Goal: Task Accomplishment & Management: Manage account settings

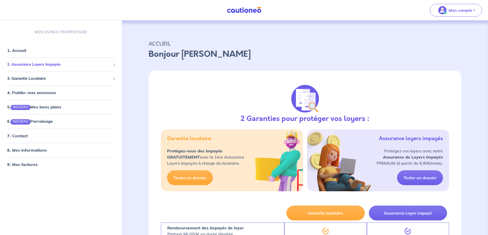
click at [26, 67] on span "2. Assurance Loyers Impayés" at bounding box center [59, 65] width 104 height 6
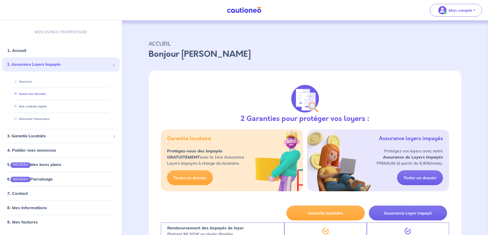
click at [46, 96] on link "Suivre mes dossiers" at bounding box center [29, 94] width 34 height 4
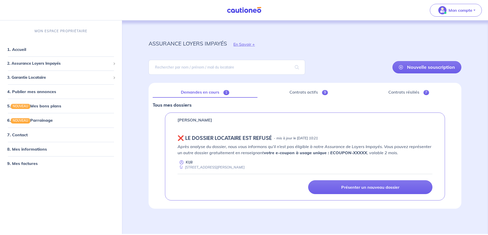
scroll to position [19, 0]
click at [115, 79] on span at bounding box center [114, 78] width 2 height 6
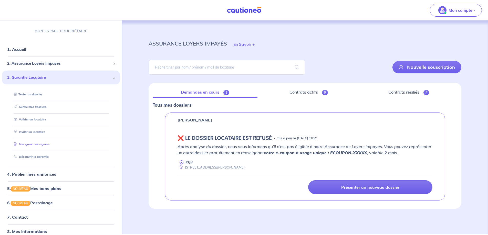
click at [50, 146] on link "Mes garanties signées" at bounding box center [31, 145] width 38 height 4
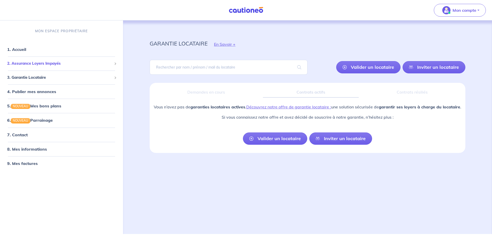
click at [44, 69] on div "2. Assurance Loyers Impayés" at bounding box center [61, 64] width 119 height 10
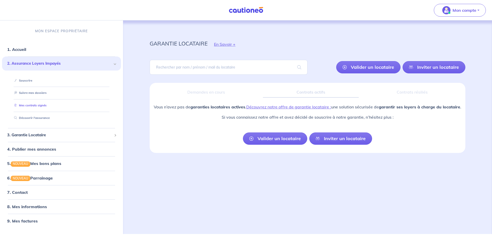
click at [47, 107] on link "Mes contrats signés" at bounding box center [29, 106] width 35 height 4
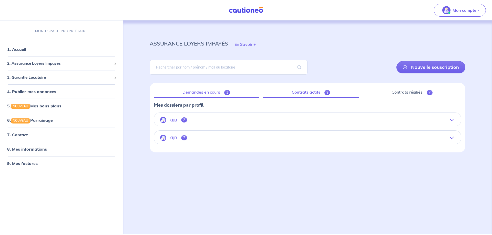
click at [216, 98] on link "Demandes en cours 1" at bounding box center [206, 92] width 105 height 11
click at [193, 144] on button "KIJB 7" at bounding box center [307, 138] width 307 height 12
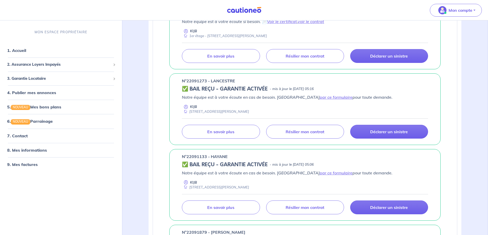
scroll to position [256, 0]
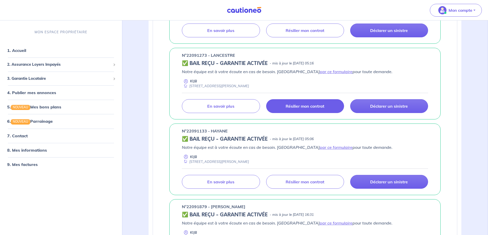
click at [302, 109] on p "Résilier mon contrat" at bounding box center [305, 106] width 39 height 5
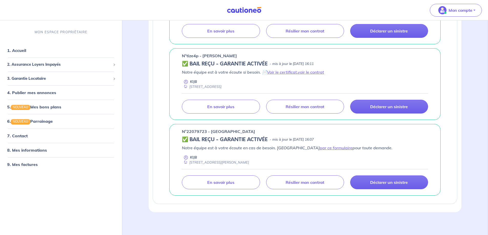
scroll to position [529, 0]
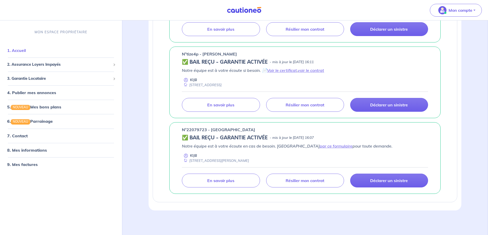
click at [14, 53] on link "1. Accueil" at bounding box center [16, 50] width 19 height 5
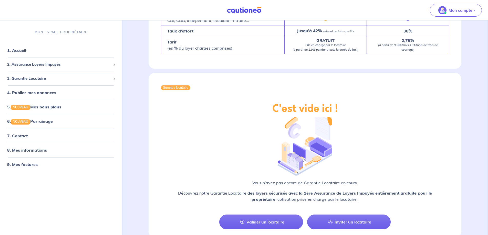
scroll to position [795, 0]
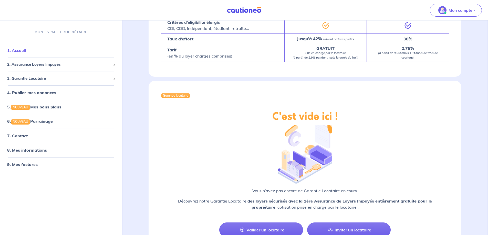
click at [24, 50] on link "1. Accueil" at bounding box center [16, 50] width 19 height 5
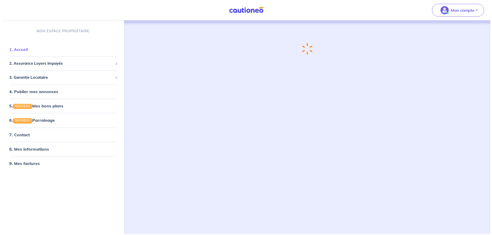
scroll to position [0, 0]
click at [478, 10] on button "Mon compte" at bounding box center [460, 10] width 52 height 13
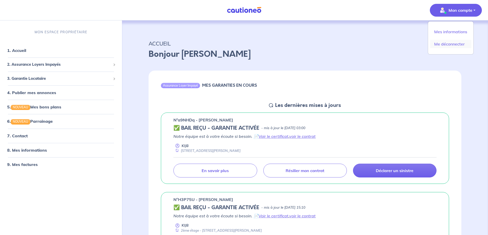
click at [458, 47] on link "Me déconnecter" at bounding box center [450, 44] width 41 height 8
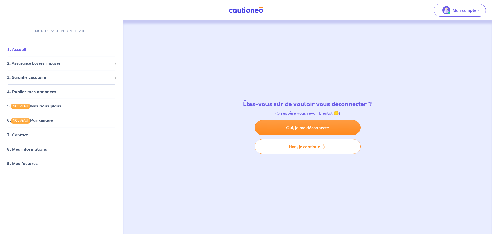
click at [22, 51] on link "1. Accueil" at bounding box center [16, 49] width 19 height 5
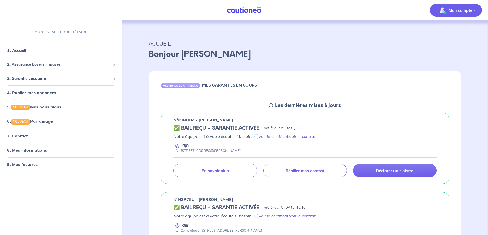
click at [473, 11] on button "Mon compte" at bounding box center [456, 10] width 52 height 13
click at [439, 47] on link "Me déconnecter" at bounding box center [450, 44] width 41 height 8
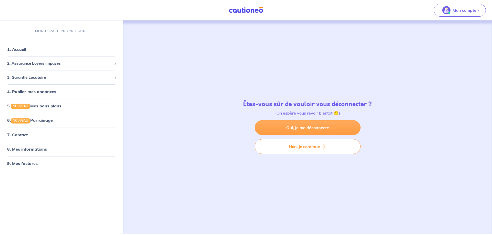
click at [296, 128] on link "Oui, je me déconnecte" at bounding box center [308, 127] width 106 height 15
